Goal: Information Seeking & Learning: Find contact information

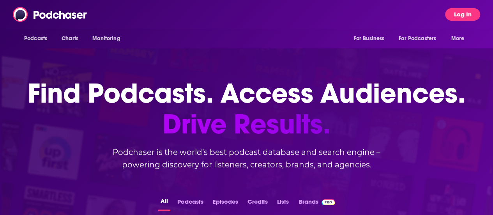
click at [467, 11] on button "Log In" at bounding box center [462, 14] width 35 height 12
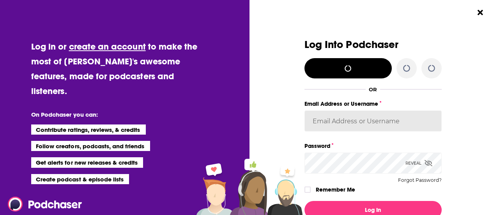
type input "psamuelson01"
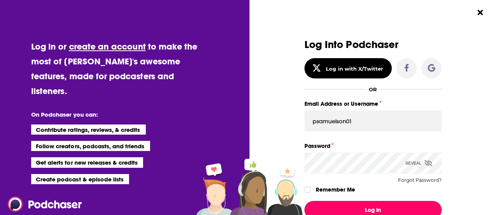
click at [363, 209] on button "Log In" at bounding box center [372, 210] width 137 height 18
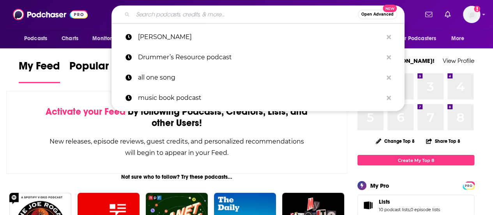
click at [149, 14] on input "Search podcasts, credits, & more..." at bounding box center [245, 14] width 225 height 12
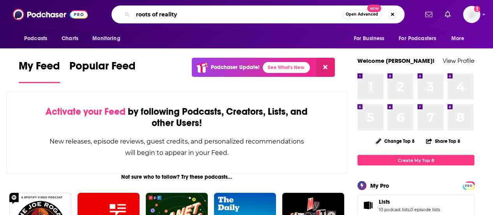
type input "roots of reality"
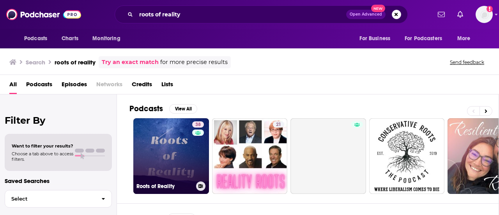
click at [164, 153] on link "38 Roots of Reality" at bounding box center [171, 156] width 76 height 76
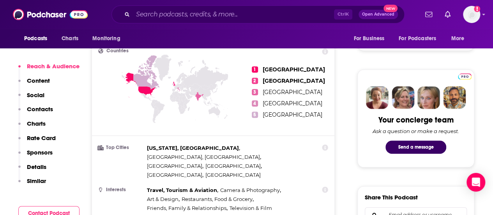
scroll to position [354, 0]
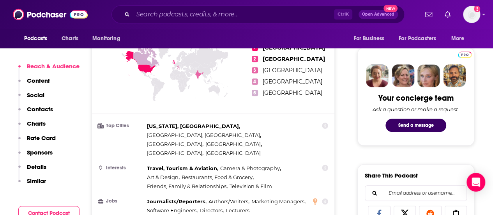
click at [44, 109] on p "Contacts" at bounding box center [40, 108] width 26 height 7
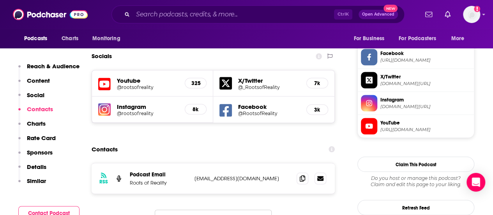
scroll to position [669, 0]
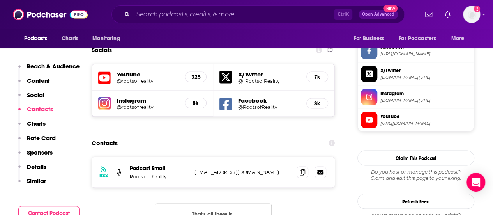
click at [47, 64] on p "Reach & Audience" at bounding box center [53, 65] width 53 height 7
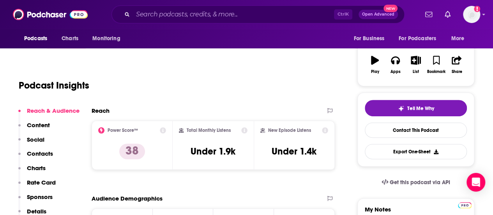
scroll to position [117, 0]
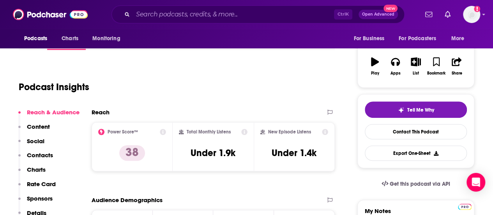
click at [43, 125] on p "Content" at bounding box center [38, 126] width 23 height 7
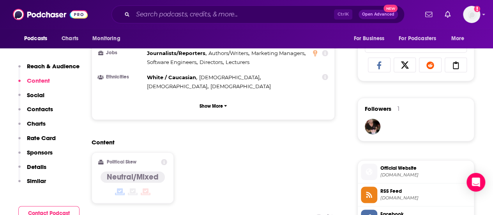
scroll to position [505, 0]
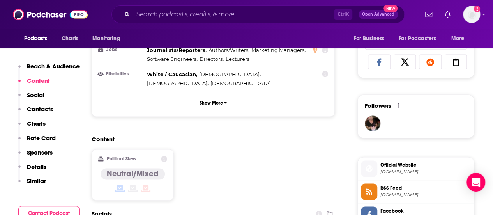
click at [41, 165] on p "Details" at bounding box center [36, 166] width 19 height 7
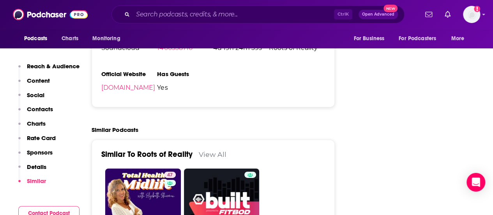
scroll to position [1247, 0]
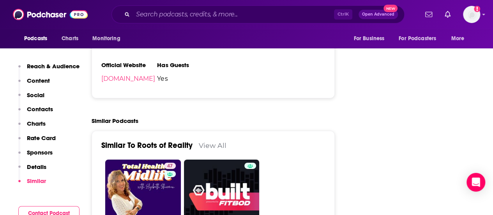
click at [44, 79] on p "Content" at bounding box center [38, 80] width 23 height 7
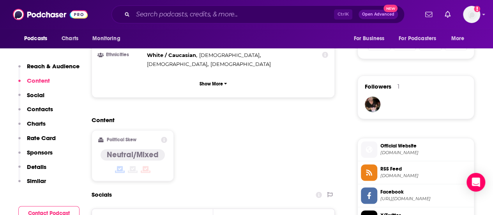
scroll to position [505, 0]
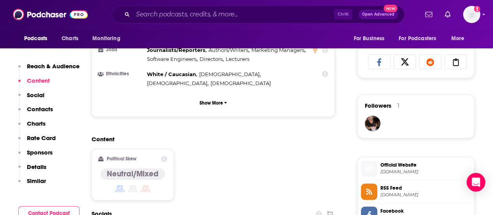
click at [396, 166] on span "Official Website" at bounding box center [425, 164] width 90 height 7
